Goal: Task Accomplishment & Management: Manage account settings

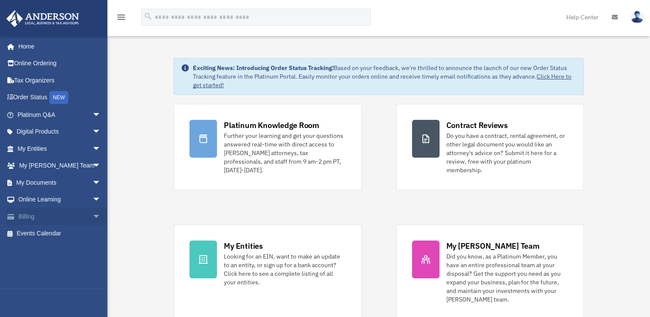
click at [92, 216] on span "arrow_drop_down" at bounding box center [100, 217] width 17 height 18
click at [61, 263] on link "Manage Payments" at bounding box center [63, 267] width 102 height 17
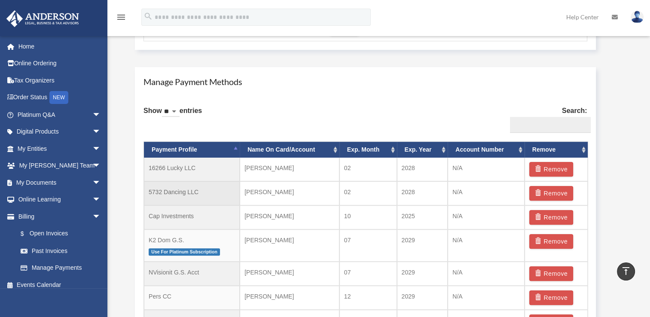
scroll to position [558, 0]
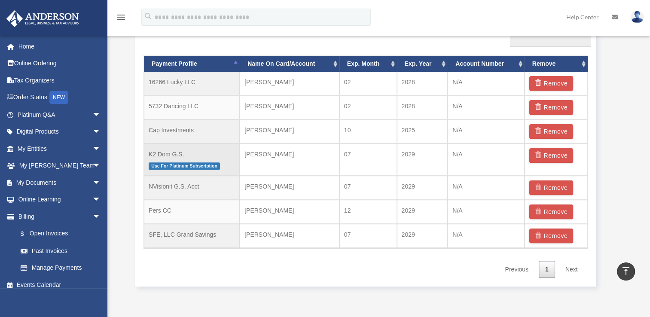
click at [217, 150] on td "K2 Dom G.S. Use For Platinum Subscription" at bounding box center [192, 159] width 96 height 32
click at [180, 152] on td "K2 Dom G.S. Use For Platinum Subscription" at bounding box center [192, 159] width 96 height 32
drag, startPoint x: 180, startPoint y: 152, endPoint x: 266, endPoint y: 163, distance: 86.6
click at [266, 163] on td "[PERSON_NAME]" at bounding box center [290, 159] width 100 height 32
click at [452, 165] on td "N/A" at bounding box center [486, 159] width 77 height 32
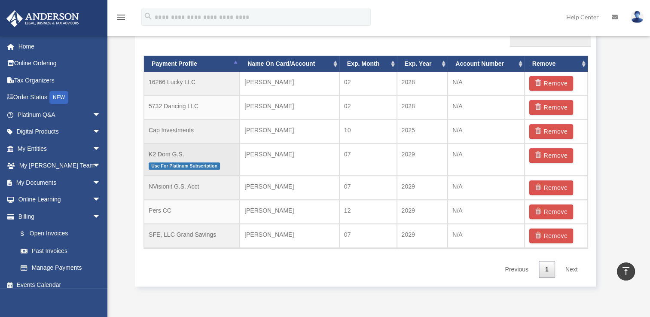
click at [233, 173] on td "K2 Dom G.S. Use For Platinum Subscription" at bounding box center [192, 159] width 96 height 32
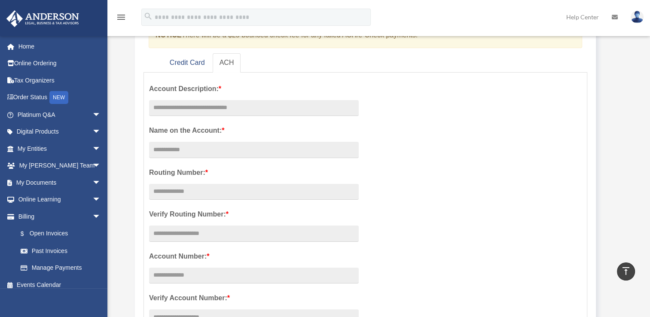
scroll to position [43, 0]
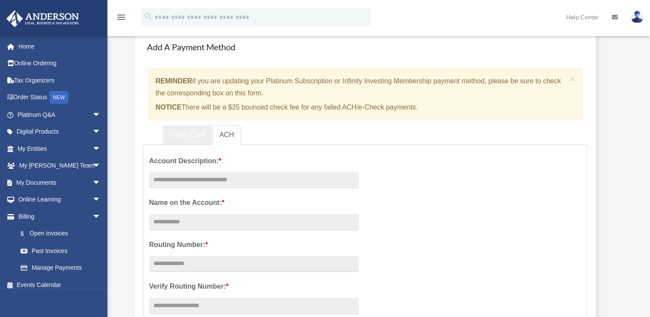
click at [199, 137] on link "Credit Card" at bounding box center [187, 134] width 49 height 19
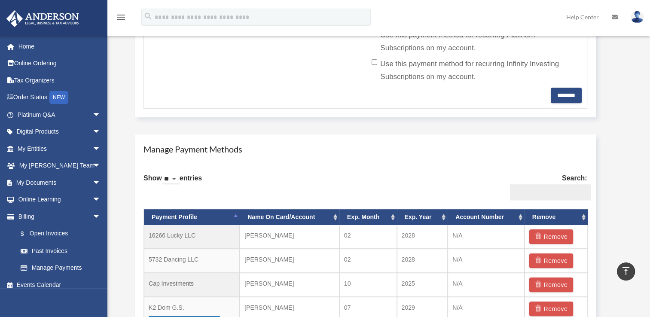
scroll to position [516, 0]
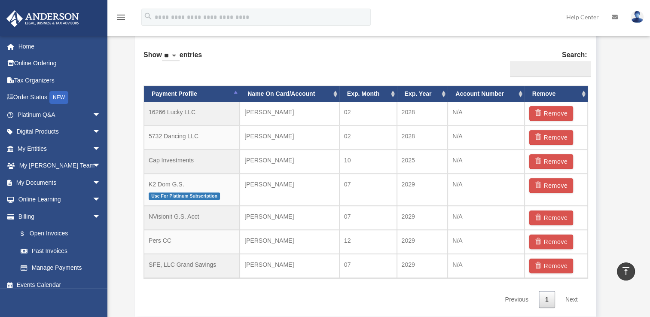
click at [177, 91] on th "Payment Profile" at bounding box center [192, 94] width 96 height 16
click at [176, 91] on th "Payment Profile" at bounding box center [192, 94] width 96 height 16
